Goal: Task Accomplishment & Management: Complete application form

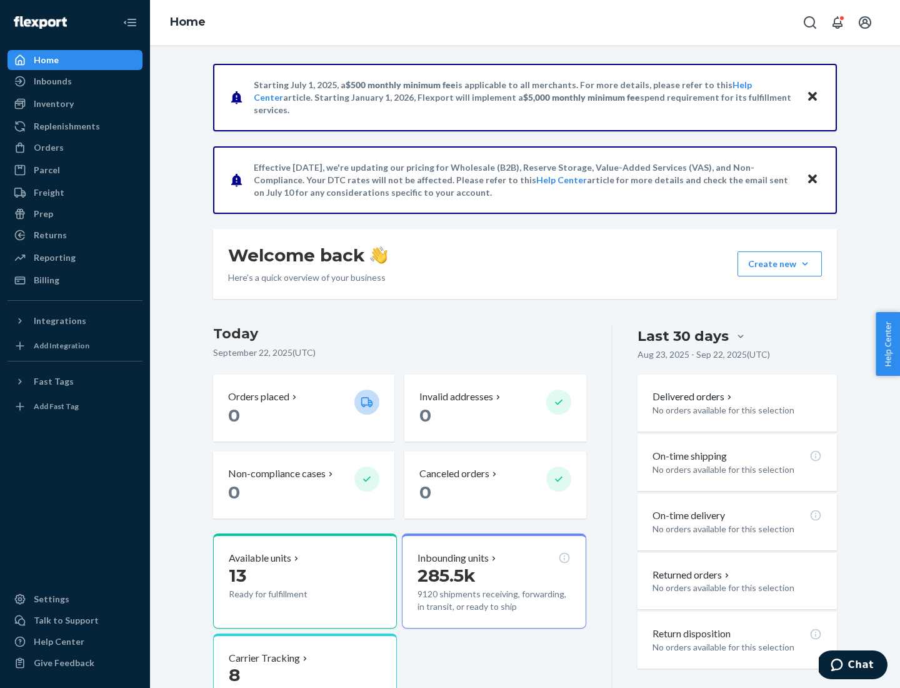
click at [805, 264] on button "Create new Create new inbound Create new order Create new product" at bounding box center [780, 263] width 84 height 25
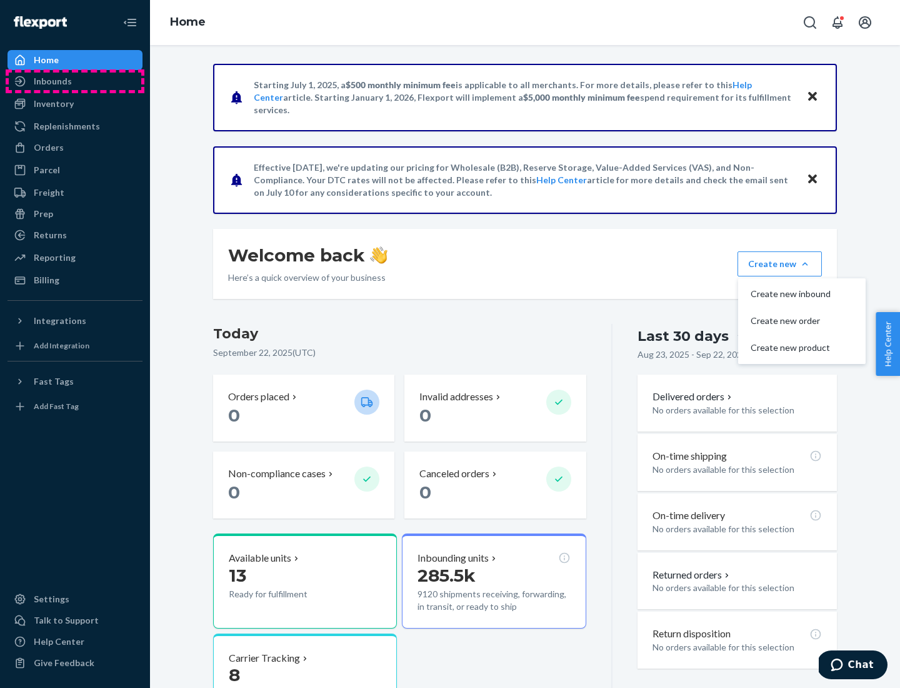
click at [75, 81] on div "Inbounds" at bounding box center [75, 82] width 133 height 18
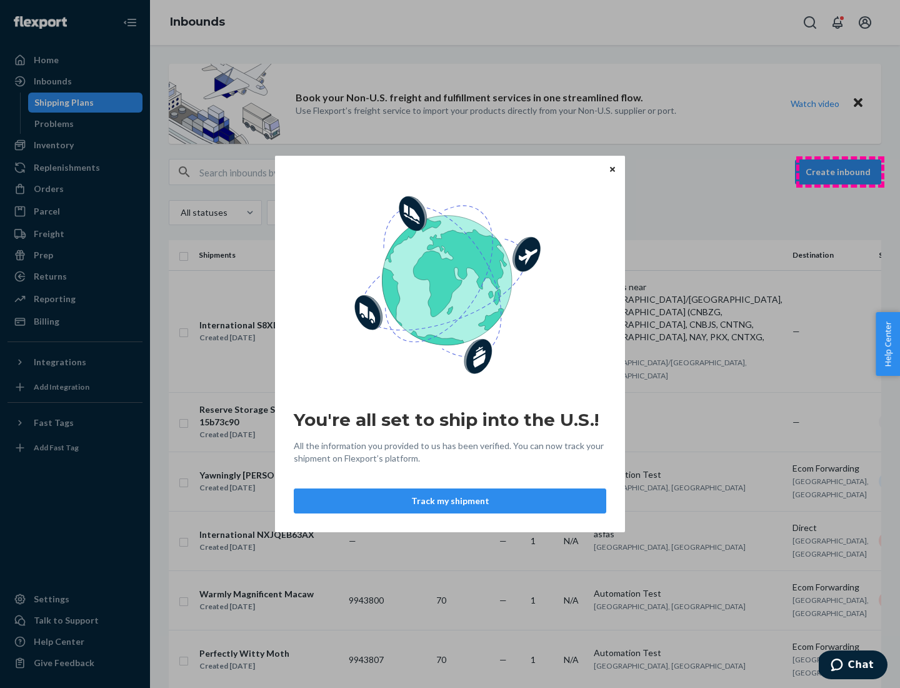
click at [840, 172] on div "You're all set to ship into the U.S.! All the information you provided to us ha…" at bounding box center [450, 344] width 900 height 688
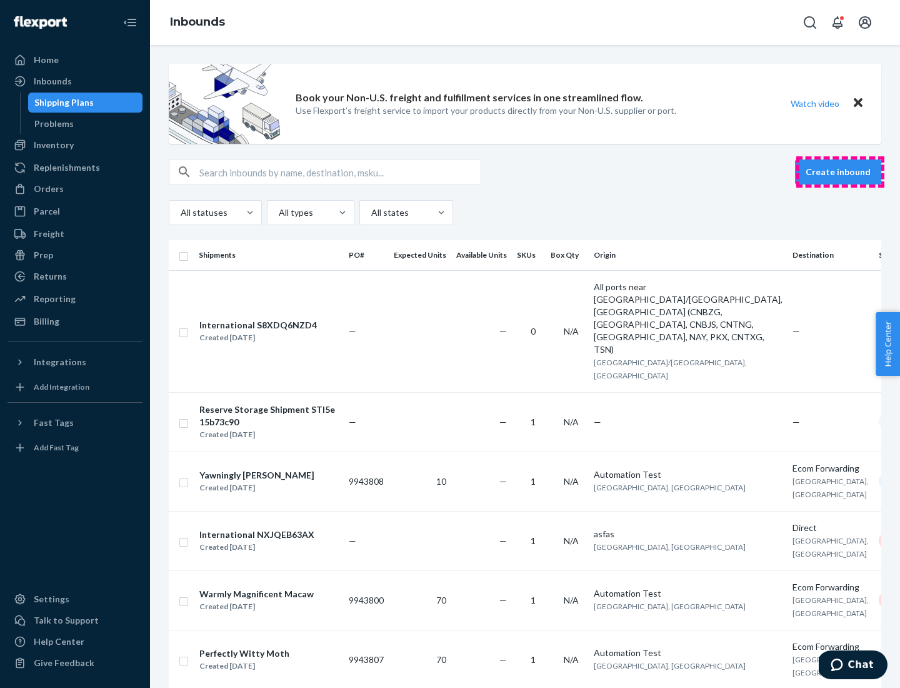
click at [840, 172] on button "Create inbound" at bounding box center [838, 171] width 86 height 25
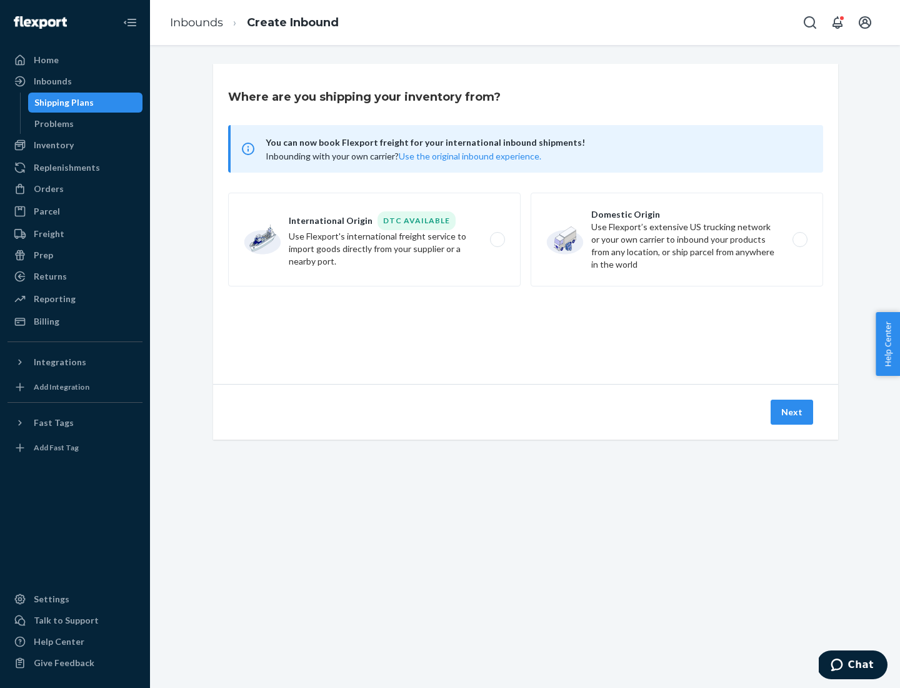
click at [677, 239] on label "Domestic Origin Use Flexport’s extensive US trucking network or your own carrie…" at bounding box center [677, 240] width 293 height 94
click at [799, 239] on input "Domestic Origin Use Flexport’s extensive US trucking network or your own carrie…" at bounding box center [803, 240] width 8 height 8
radio input "true"
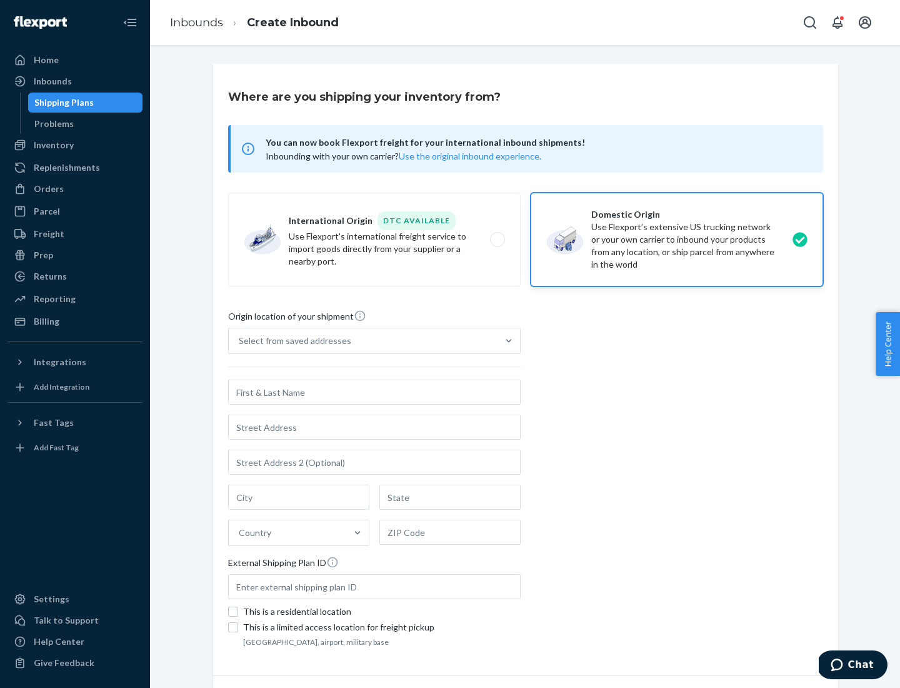
click at [363, 341] on div "Select from saved addresses" at bounding box center [363, 340] width 269 height 25
click at [240, 341] on input "Select from saved addresses" at bounding box center [239, 340] width 1 height 13
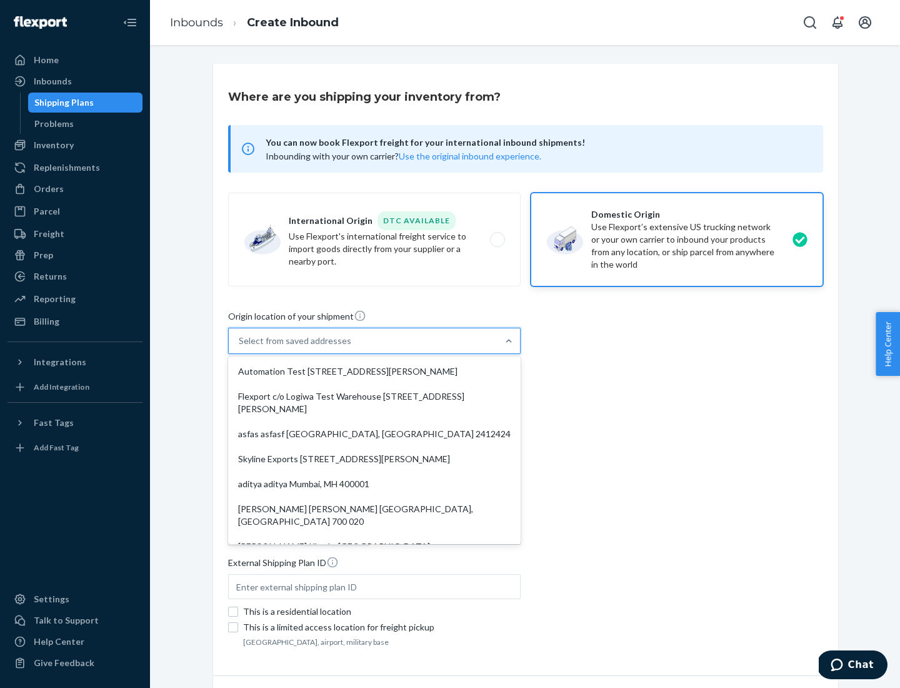
scroll to position [5, 0]
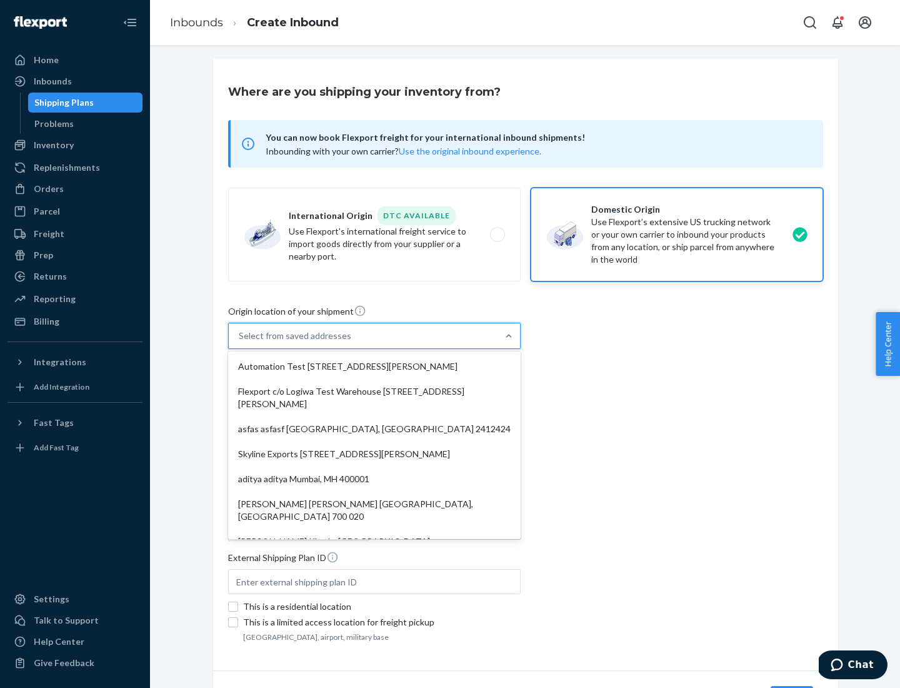
click at [374, 366] on div "Automation Test [STREET_ADDRESS][PERSON_NAME]" at bounding box center [375, 366] width 288 height 25
click at [240, 342] on input "option Automation Test [STREET_ADDRESS][PERSON_NAME]. 9 results available. Use …" at bounding box center [239, 335] width 1 height 13
type input "Automation Test"
type input "9th Floor"
type input "[GEOGRAPHIC_DATA]"
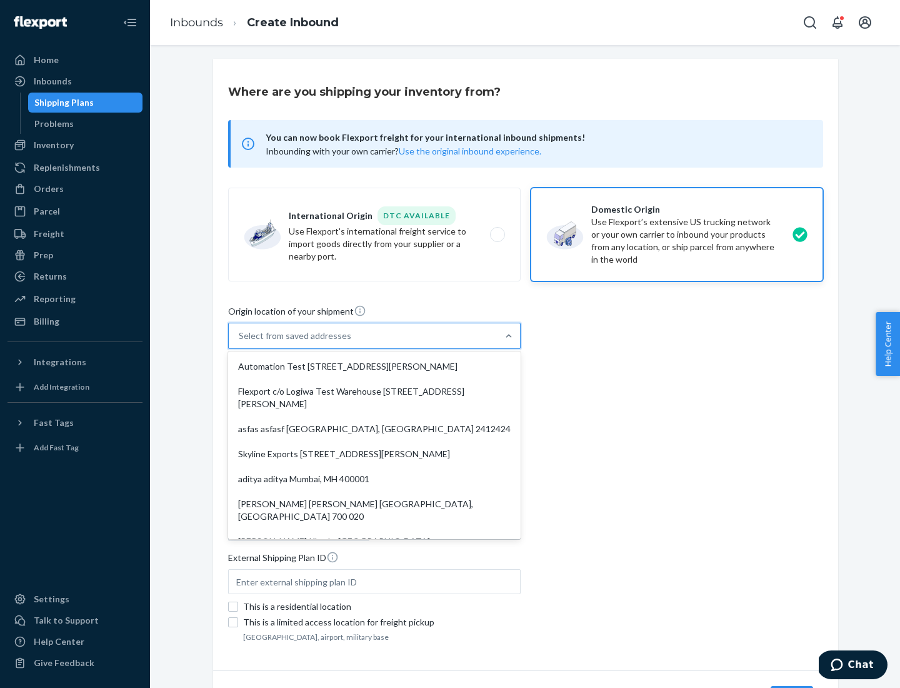
type input "CA"
type input "94104"
type input "[STREET_ADDRESS][PERSON_NAME]"
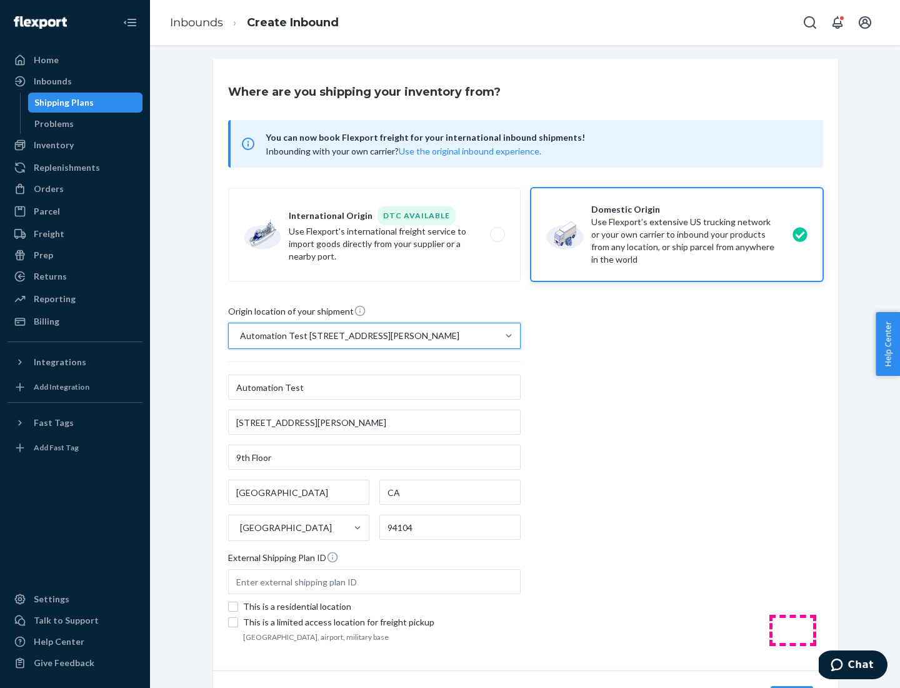
scroll to position [73, 0]
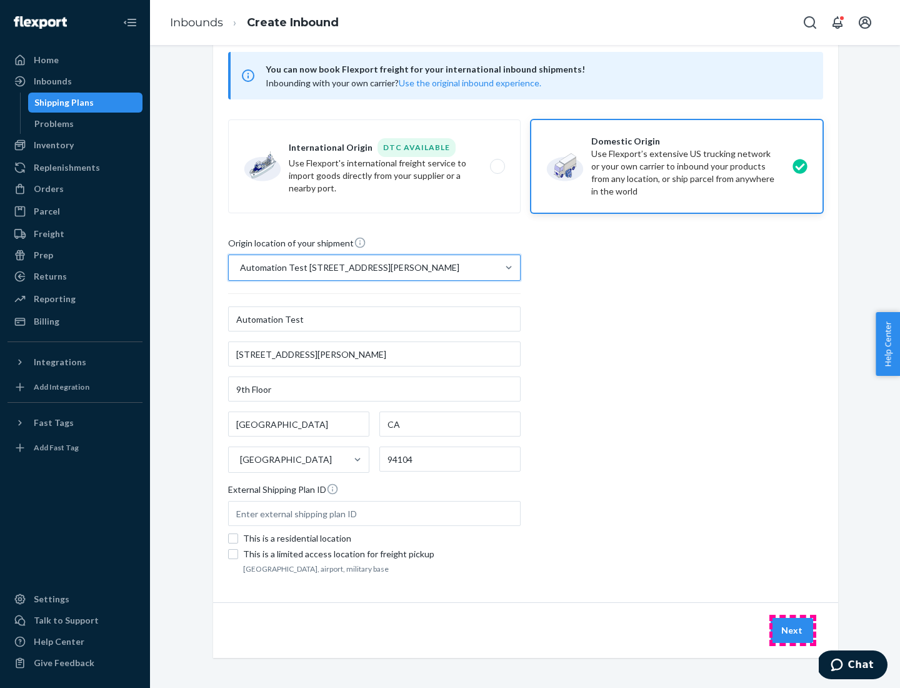
click at [793, 630] on button "Next" at bounding box center [792, 630] width 43 height 25
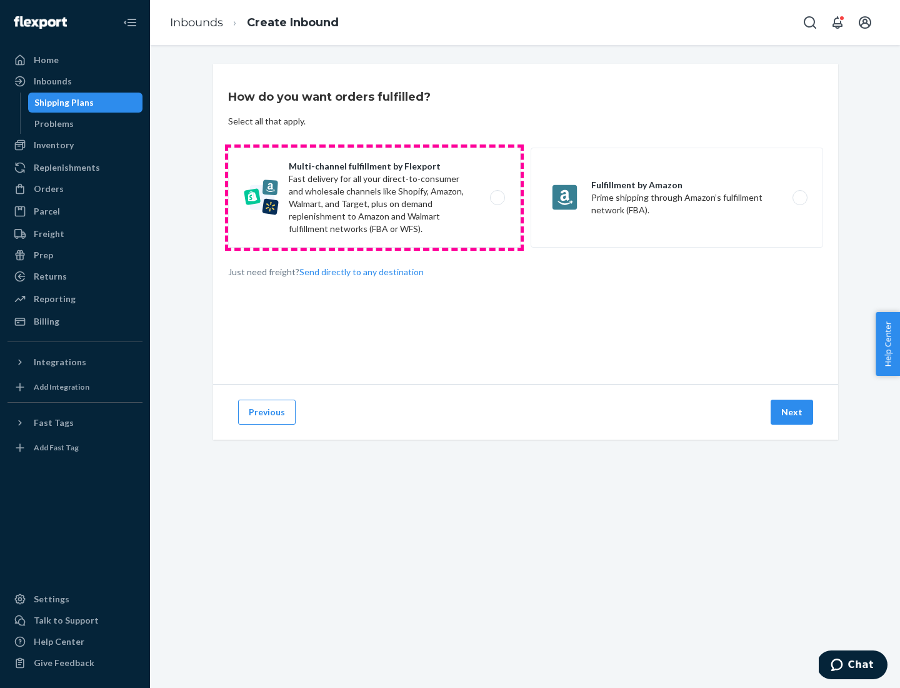
click at [374, 198] on label "Multi-channel fulfillment by Flexport Fast delivery for all your direct-to-cons…" at bounding box center [374, 198] width 293 height 100
click at [497, 198] on input "Multi-channel fulfillment by Flexport Fast delivery for all your direct-to-cons…" at bounding box center [501, 198] width 8 height 8
radio input "true"
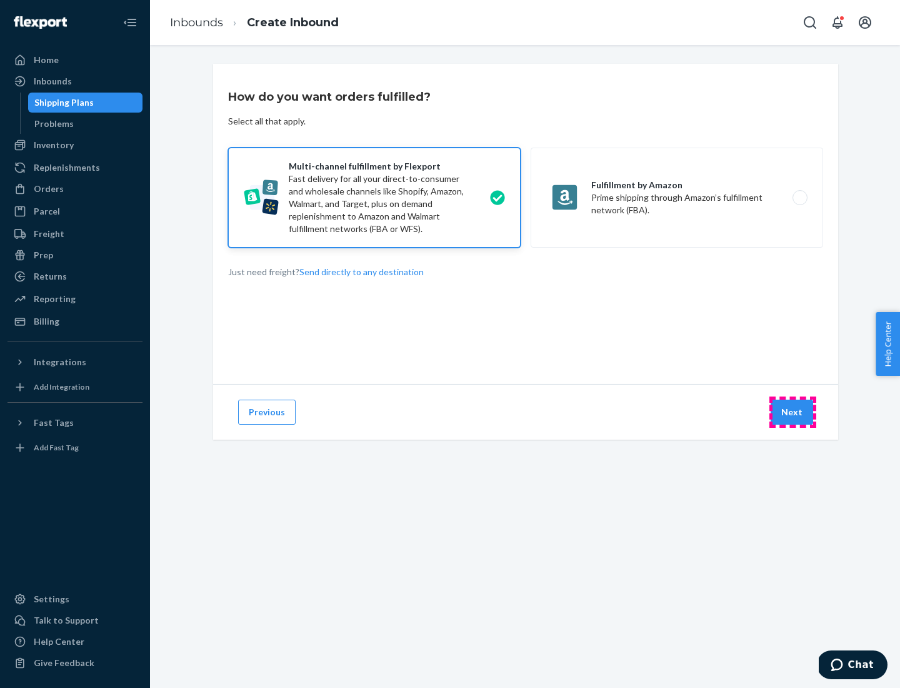
click at [793, 412] on button "Next" at bounding box center [792, 411] width 43 height 25
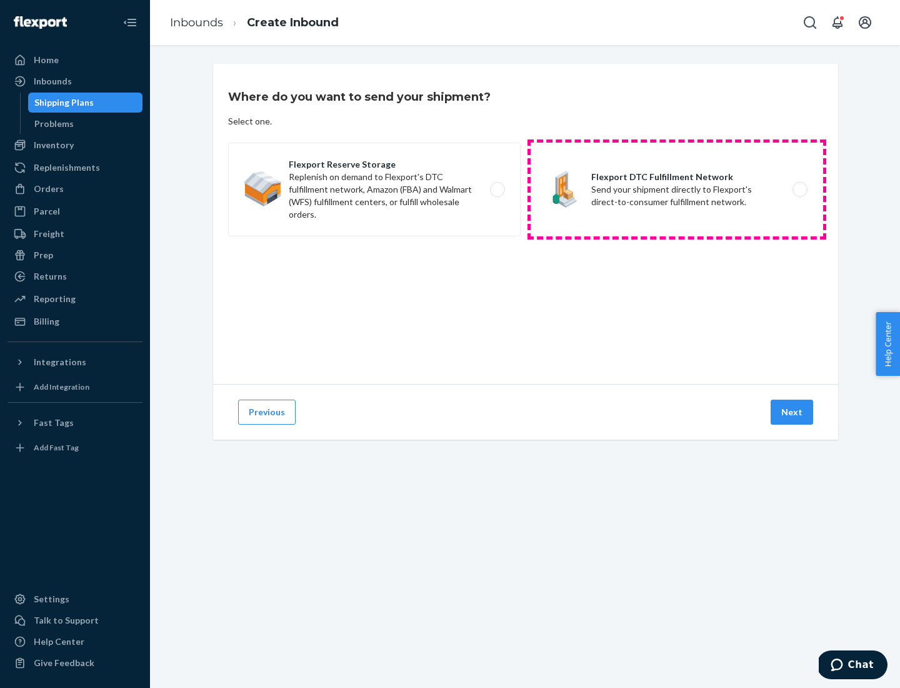
click at [677, 189] on label "Flexport DTC Fulfillment Network Send your shipment directly to Flexport's dire…" at bounding box center [677, 190] width 293 height 94
click at [799, 189] on input "Flexport DTC Fulfillment Network Send your shipment directly to Flexport's dire…" at bounding box center [803, 190] width 8 height 8
radio input "true"
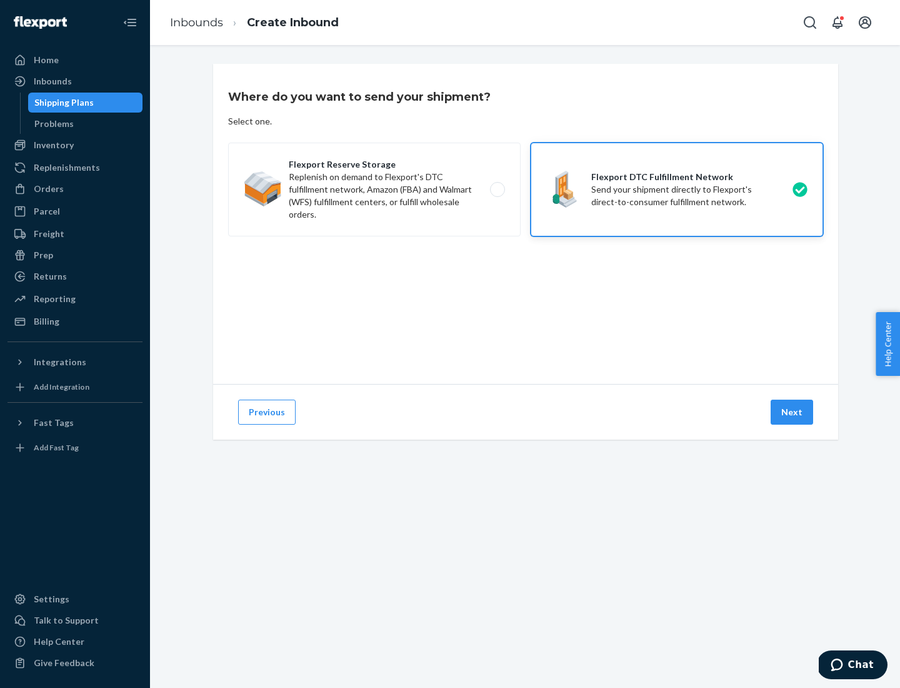
click at [793, 412] on button "Next" at bounding box center [792, 411] width 43 height 25
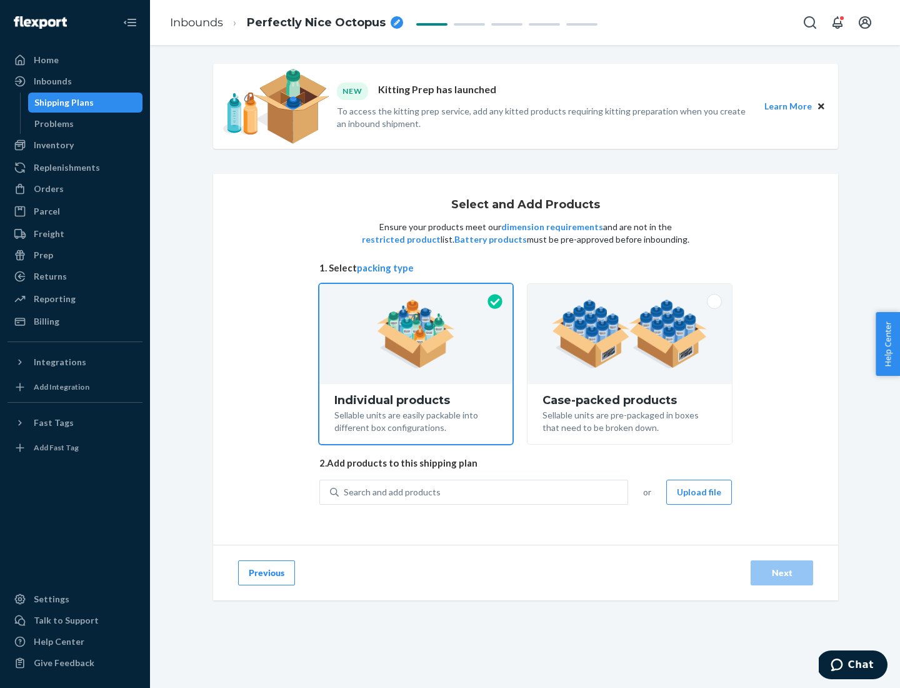
click at [484, 491] on div "Search and add products" at bounding box center [483, 492] width 289 height 23
click at [345, 491] on input "Search and add products" at bounding box center [344, 492] width 1 height 13
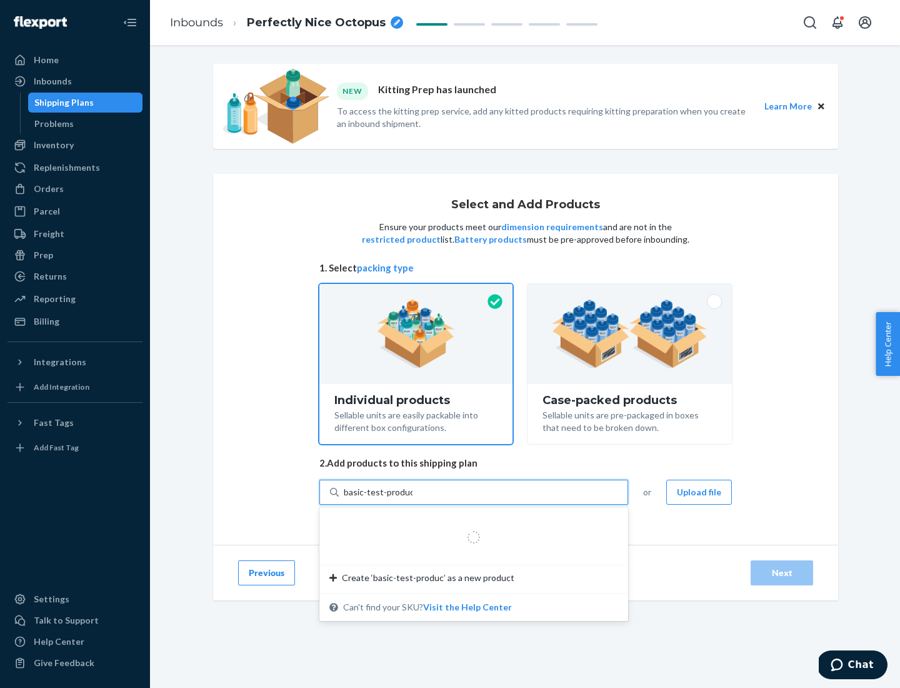
type input "basic-test-product-1"
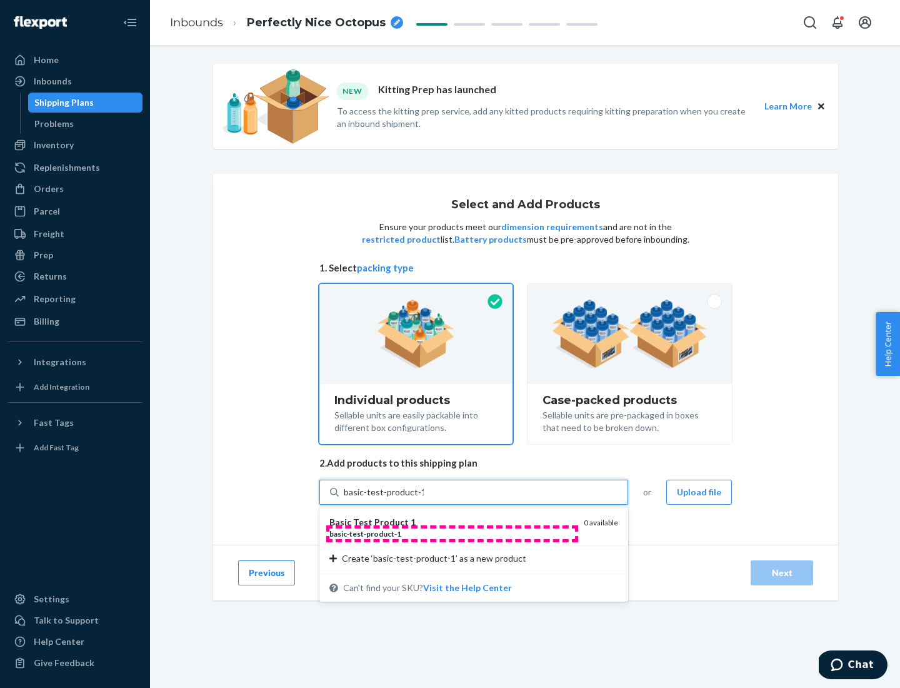
click at [452, 533] on div "basic - test - product - 1" at bounding box center [451, 533] width 244 height 11
click at [424, 498] on input "basic-test-product-1" at bounding box center [384, 492] width 80 height 13
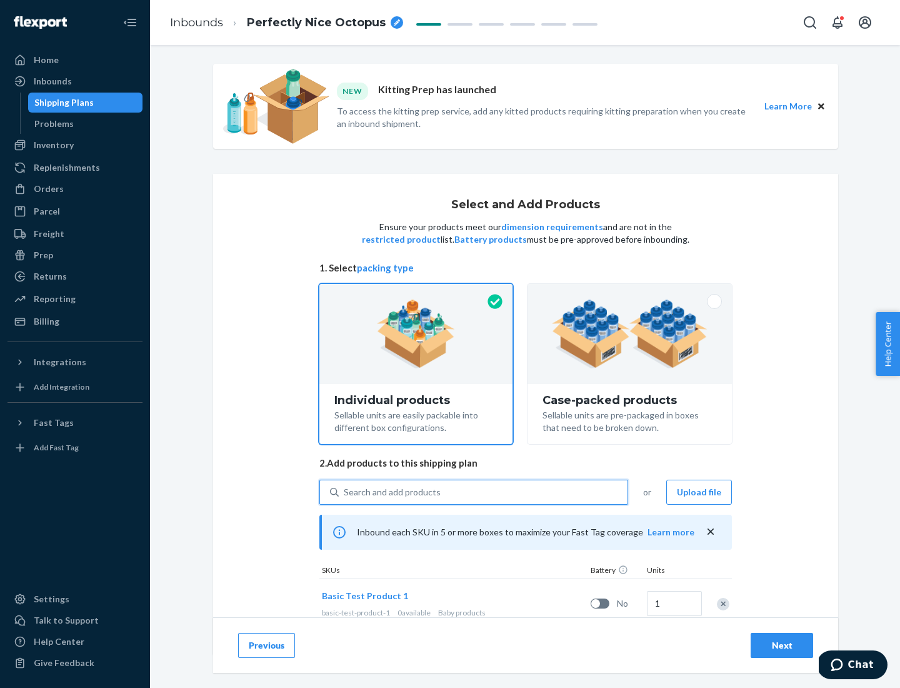
scroll to position [37, 0]
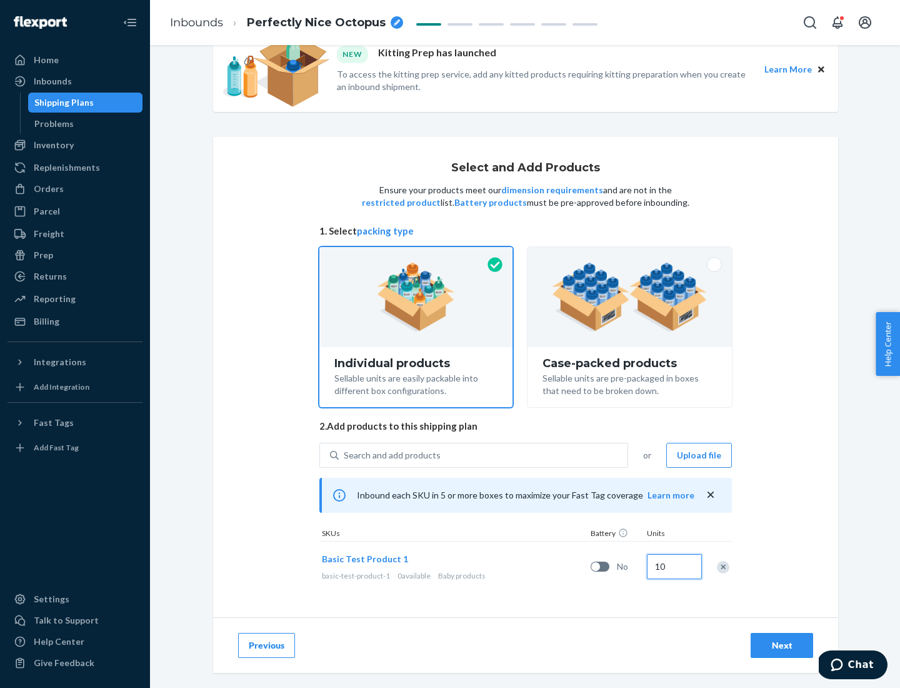
type input "10"
click at [782, 644] on div "Next" at bounding box center [781, 645] width 41 height 13
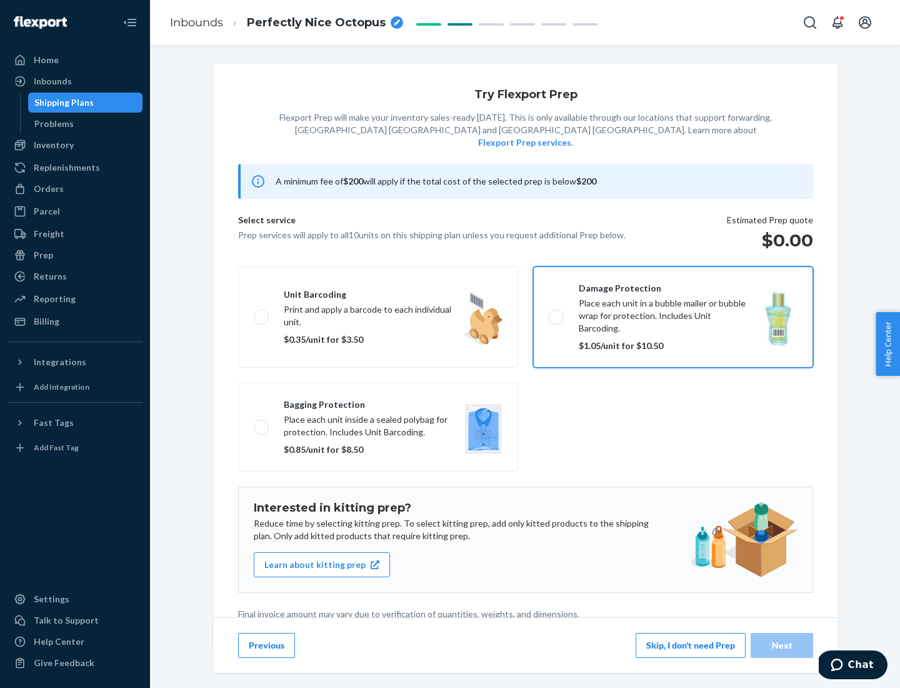
click at [549, 313] on input "Damage protection Place each unit in a bubble mailer or bubble wrap for protect…" at bounding box center [553, 317] width 8 height 8
checkbox input "true"
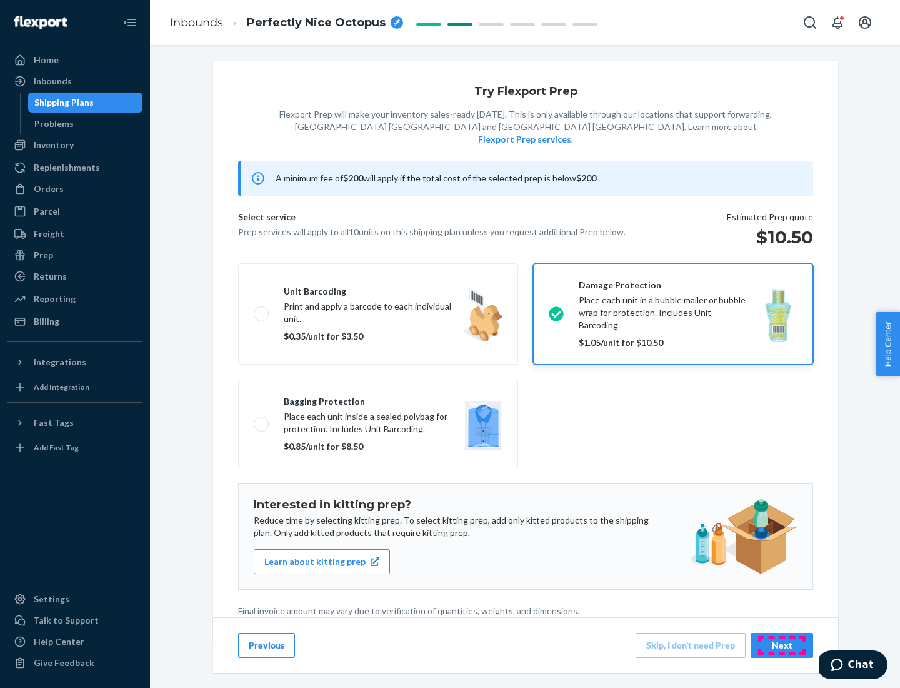
click at [782, 644] on div "Next" at bounding box center [781, 645] width 41 height 13
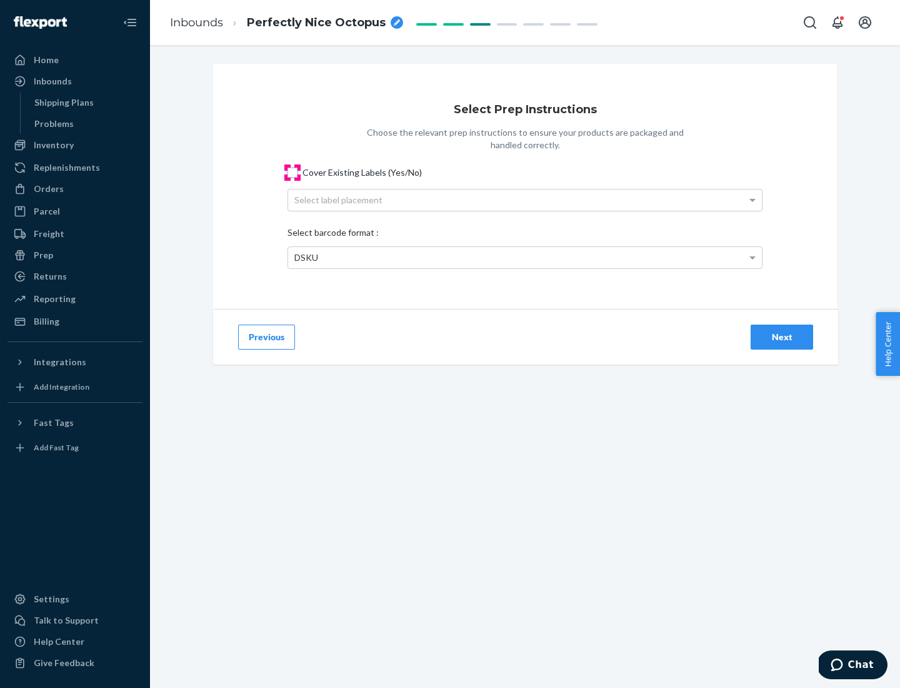
click at [293, 172] on input "Cover Existing Labels (Yes/No)" at bounding box center [293, 173] width 10 height 10
checkbox input "true"
click at [782, 336] on div "Next" at bounding box center [781, 337] width 41 height 13
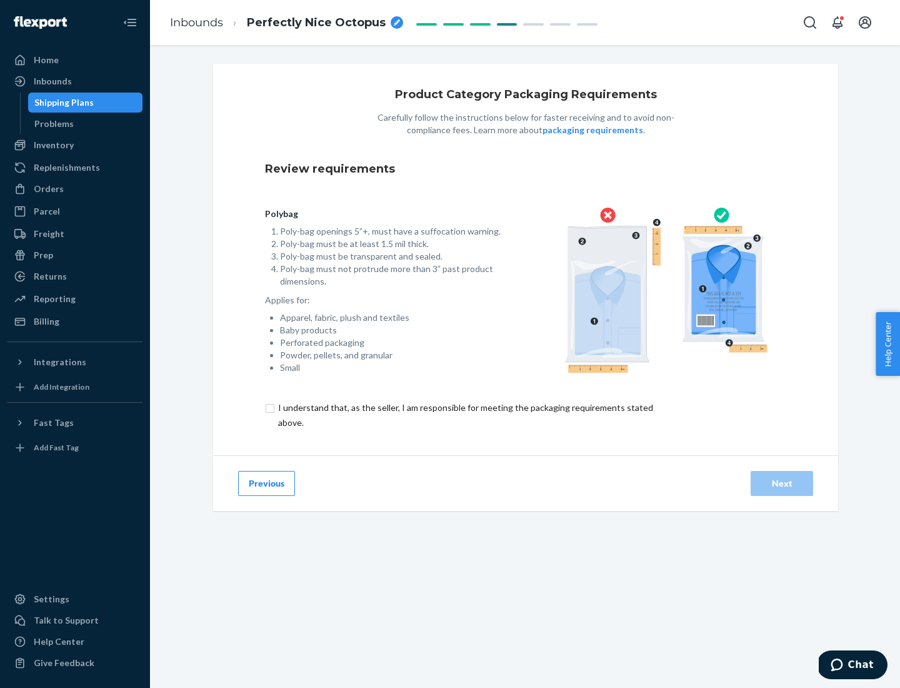
click at [464, 414] on input "checkbox" at bounding box center [473, 415] width 416 height 30
checkbox input "true"
click at [782, 483] on div "Next" at bounding box center [781, 483] width 41 height 13
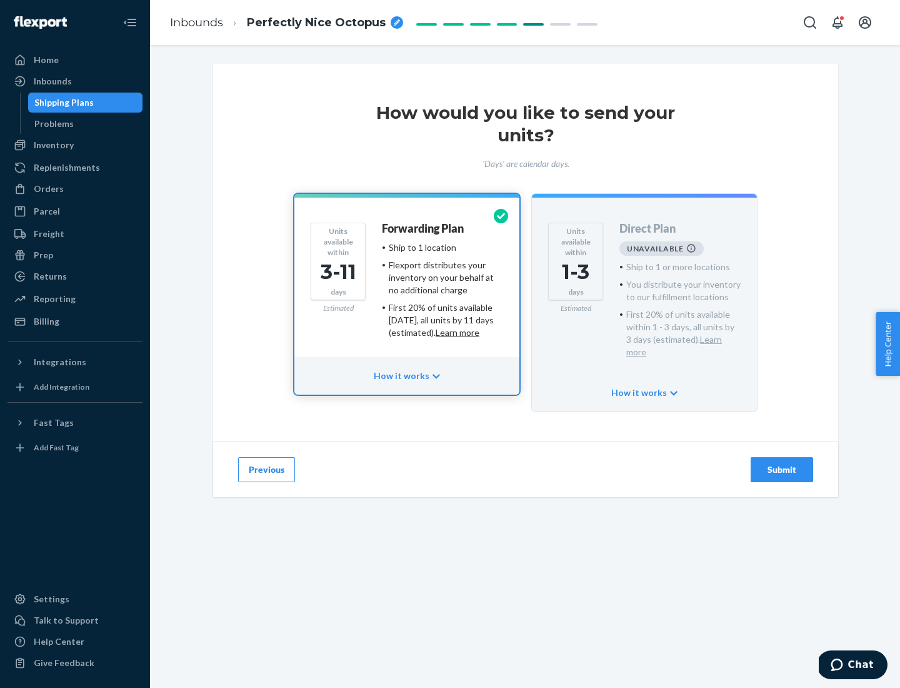
click at [424, 228] on h4 "Forwarding Plan" at bounding box center [423, 229] width 82 height 13
click at [782, 463] on div "Submit" at bounding box center [781, 469] width 41 height 13
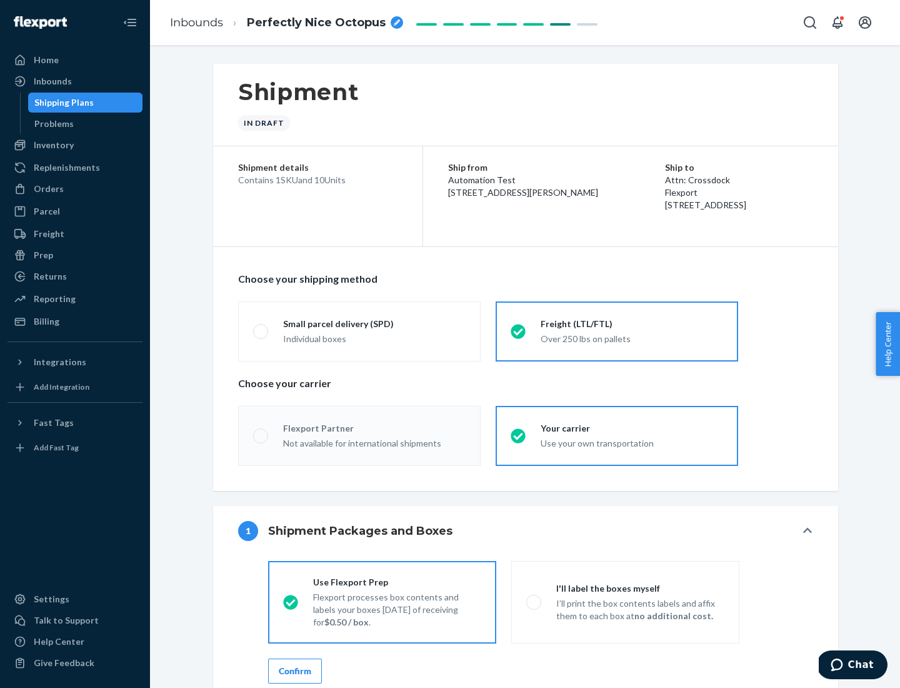
radio input "true"
radio input "false"
radio input "true"
radio input "false"
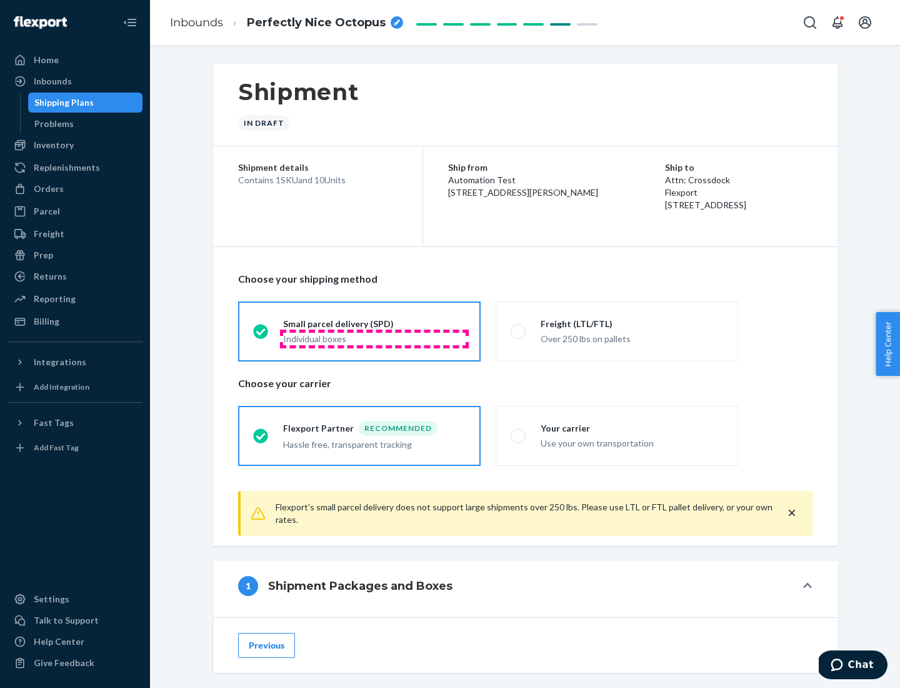
click at [374, 338] on div "Individual boxes" at bounding box center [374, 339] width 183 height 13
click at [261, 335] on input "Small parcel delivery (SPD) Individual boxes" at bounding box center [257, 331] width 8 height 8
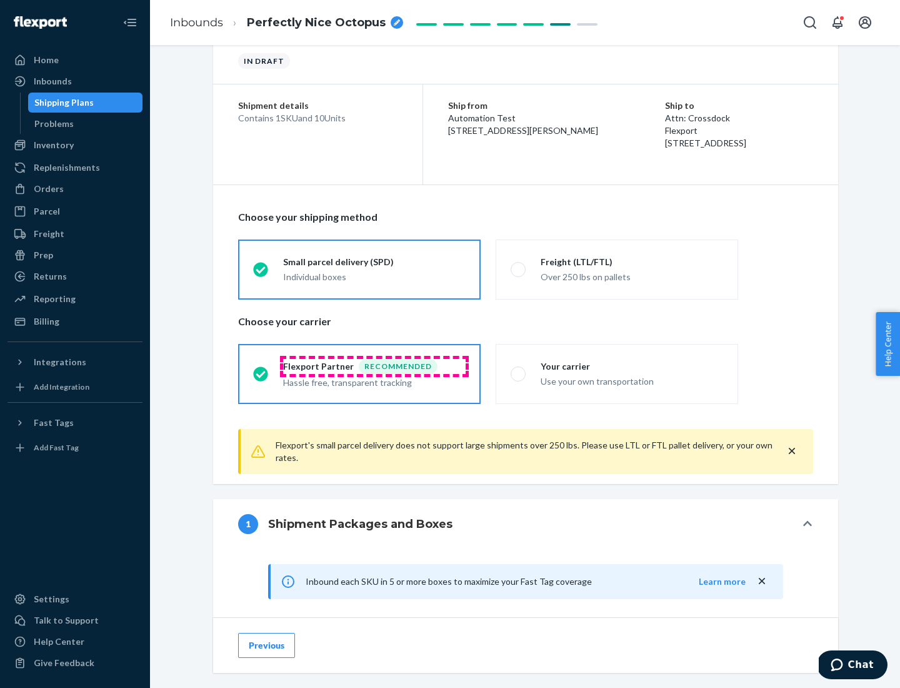
click at [374, 366] on div "Recommended" at bounding box center [398, 366] width 79 height 15
click at [261, 369] on input "Flexport Partner Recommended Hassle free, transparent tracking" at bounding box center [257, 373] width 8 height 8
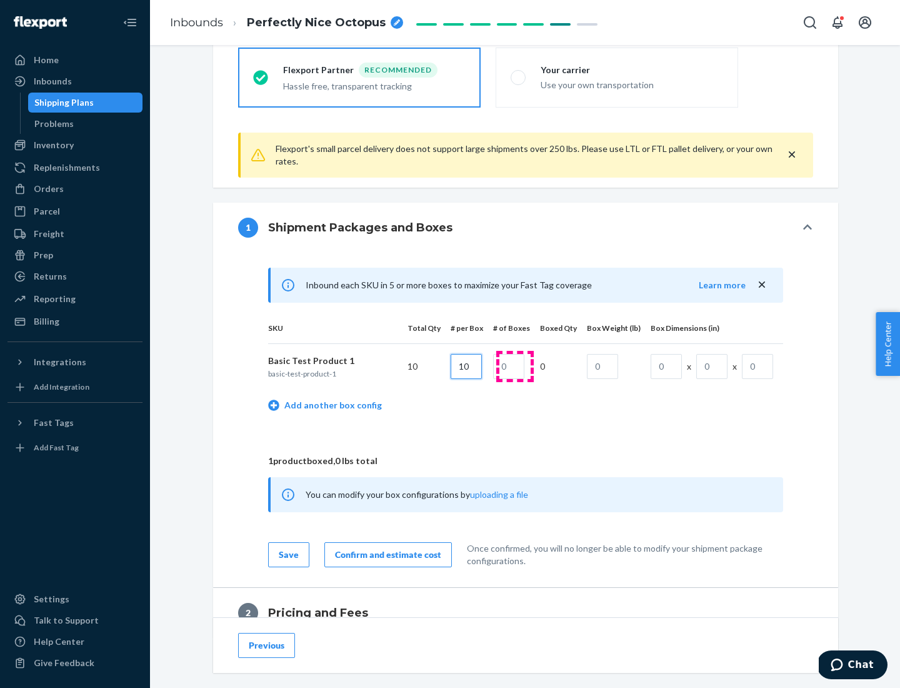
type input "10"
type input "1"
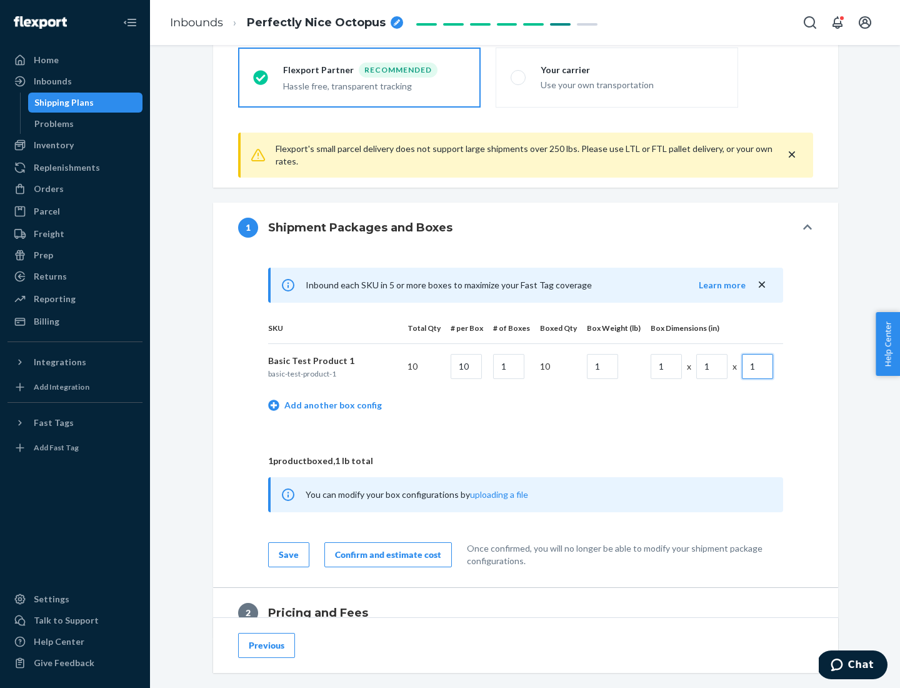
scroll to position [546, 0]
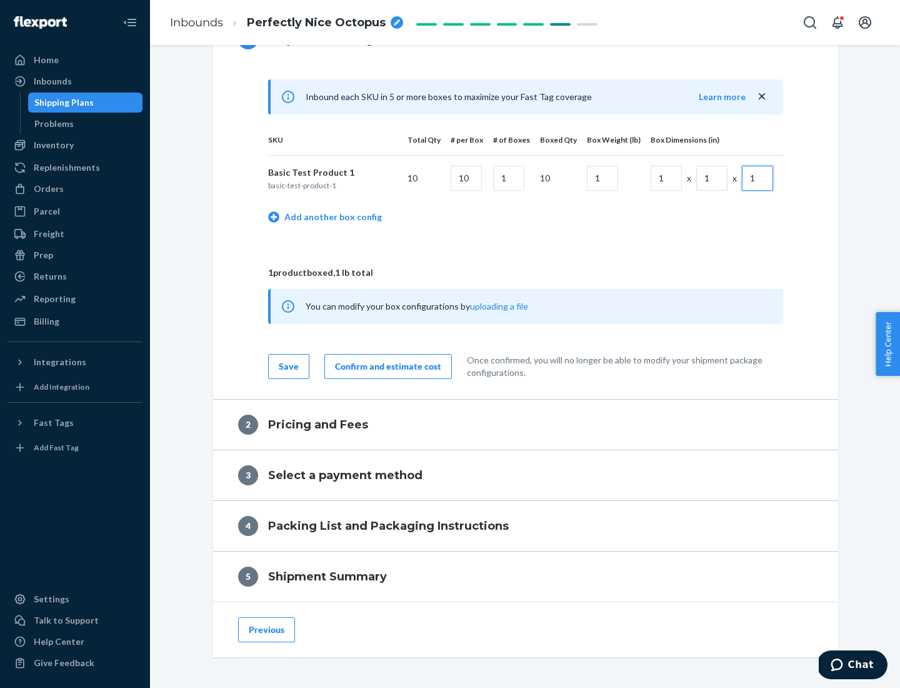
type input "1"
click at [386, 366] on div "Confirm and estimate cost" at bounding box center [388, 366] width 106 height 13
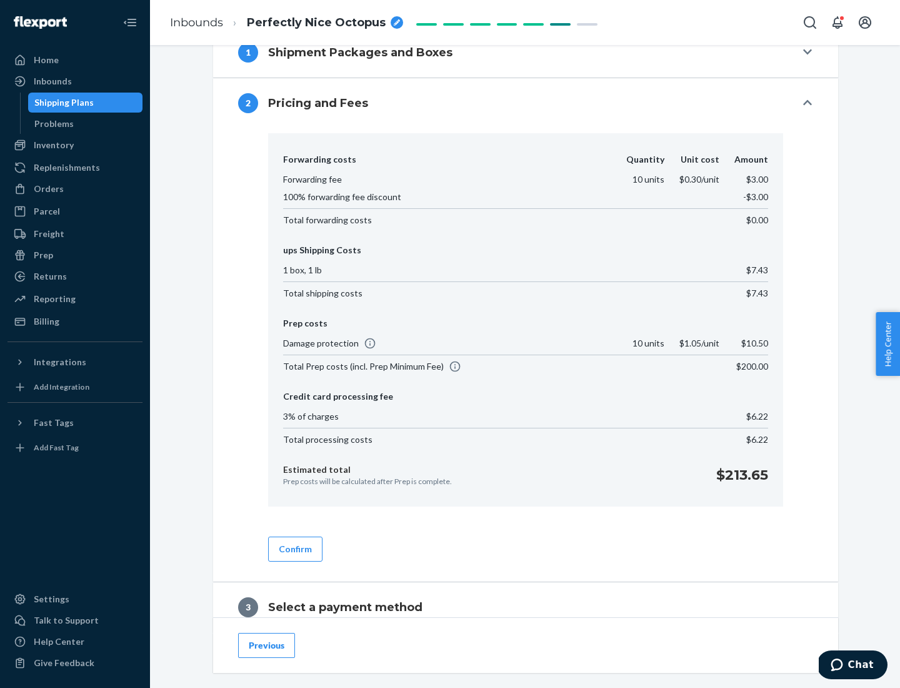
scroll to position [716, 0]
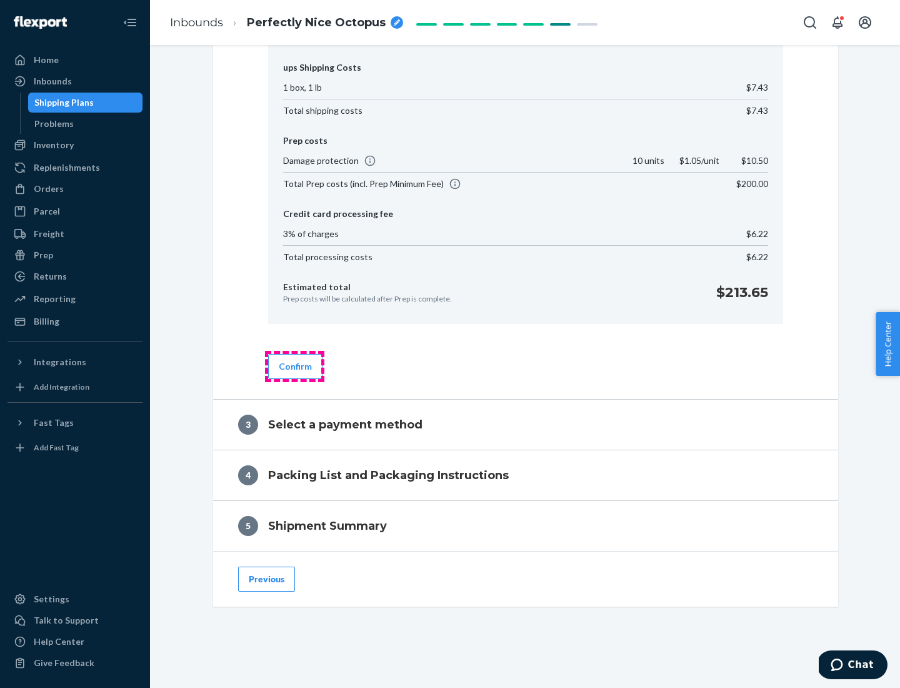
click at [294, 366] on button "Confirm" at bounding box center [295, 366] width 54 height 25
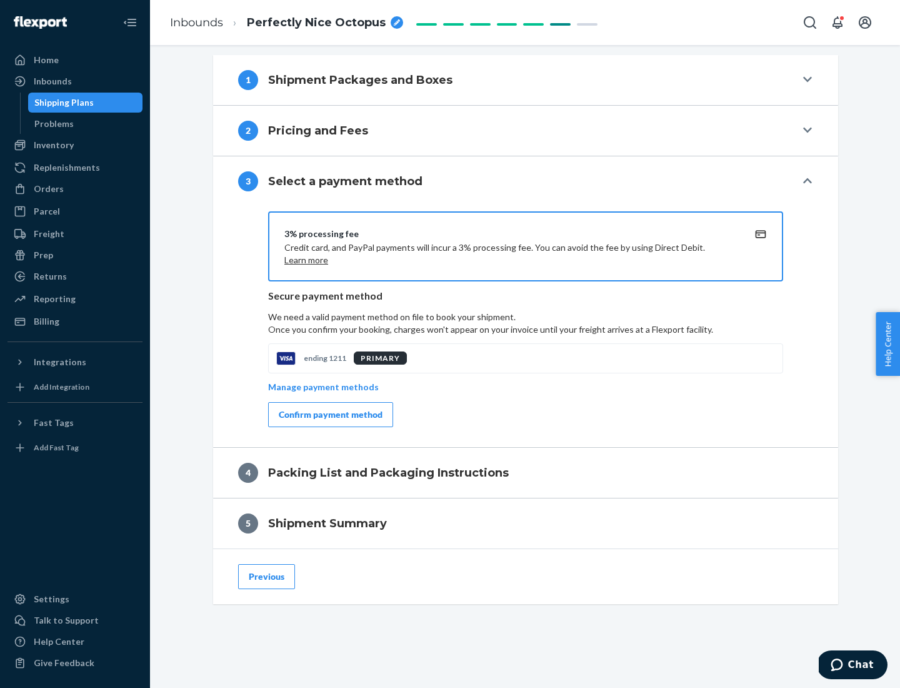
scroll to position [506, 0]
click at [329, 414] on div "Confirm payment method" at bounding box center [331, 414] width 104 height 13
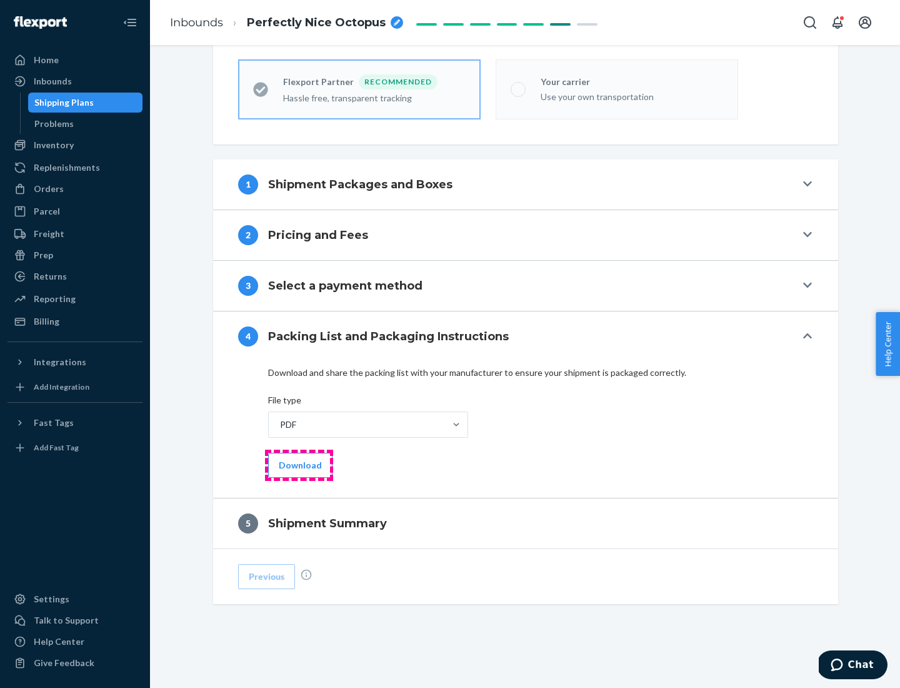
click at [299, 464] on button "Download" at bounding box center [300, 465] width 64 height 25
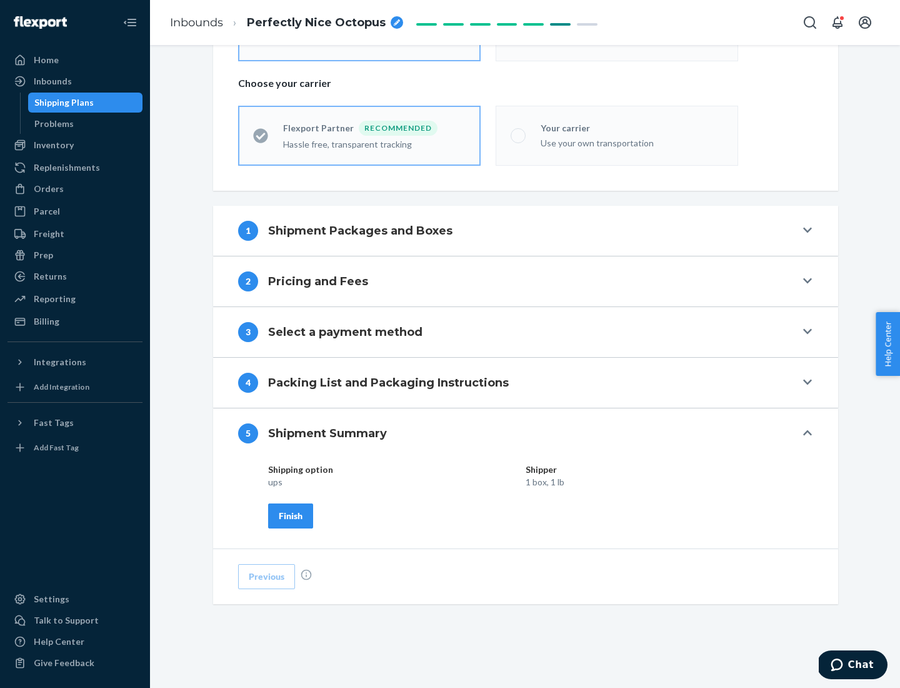
scroll to position [300, 0]
click at [291, 515] on div "Finish" at bounding box center [291, 515] width 24 height 13
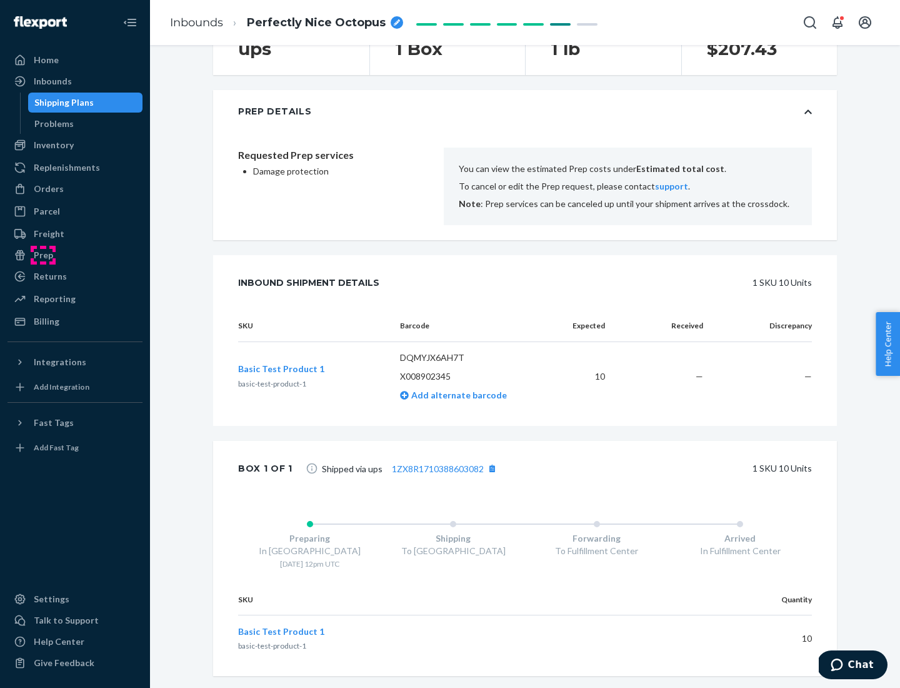
click at [43, 255] on div "Prep" at bounding box center [43, 255] width 19 height 13
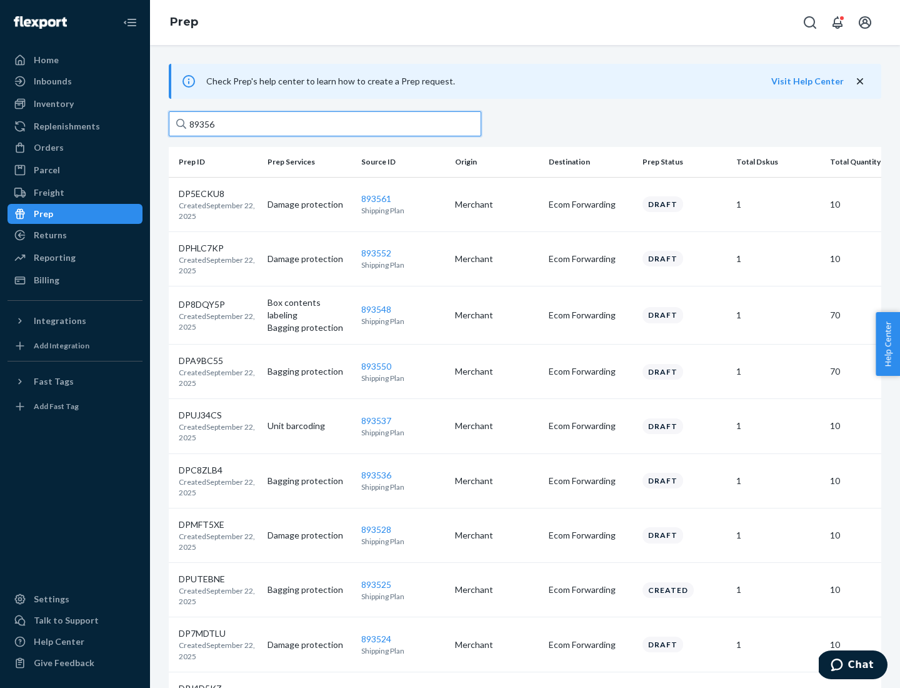
type input "893561"
